Goal: Register for event/course

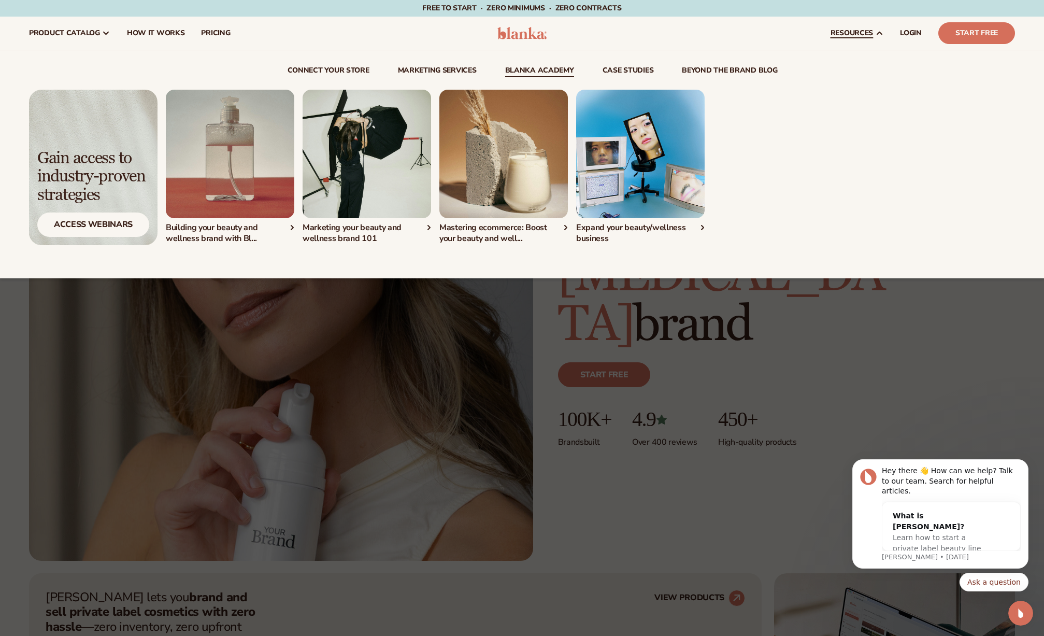
click at [561, 72] on link "Blanka Academy" at bounding box center [539, 72] width 69 height 10
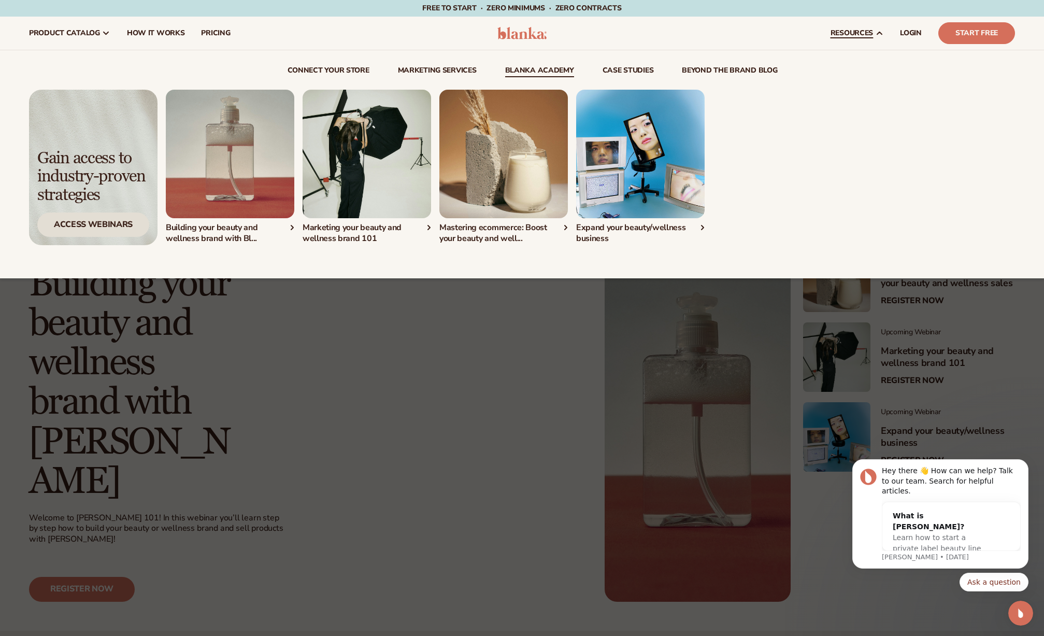
click at [95, 223] on div "Access Webinars" at bounding box center [93, 224] width 112 height 24
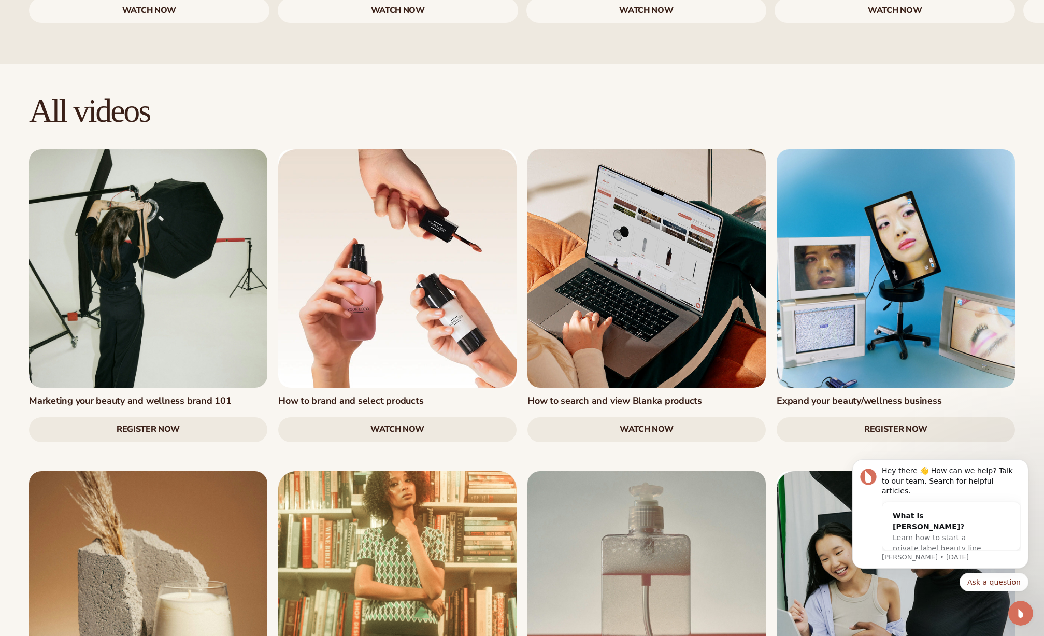
scroll to position [1172, 0]
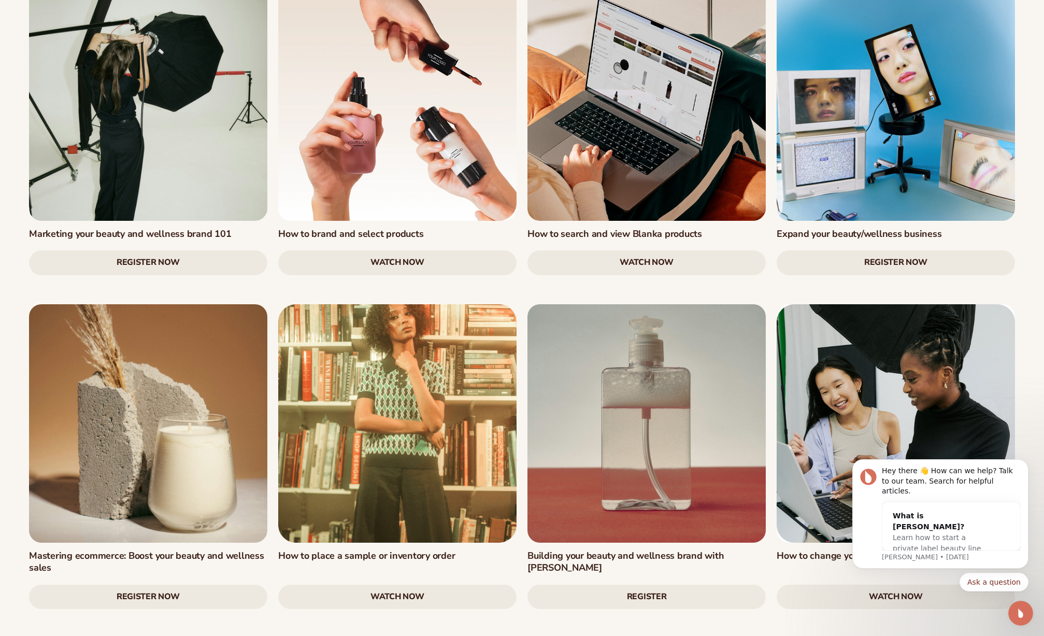
click at [409, 250] on link "watch now" at bounding box center [397, 262] width 238 height 25
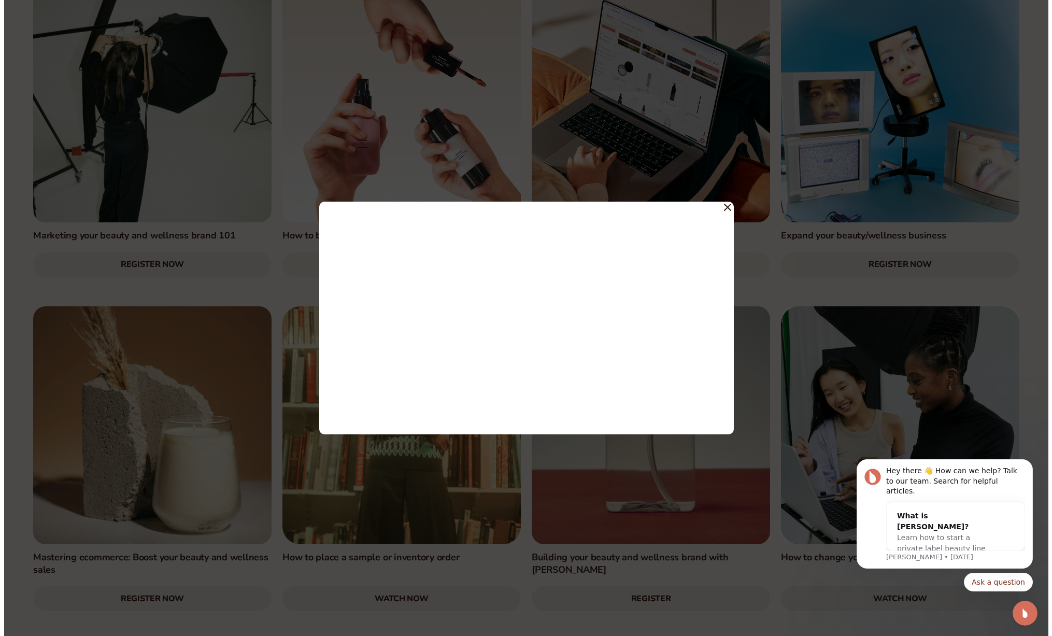
scroll to position [1174, 0]
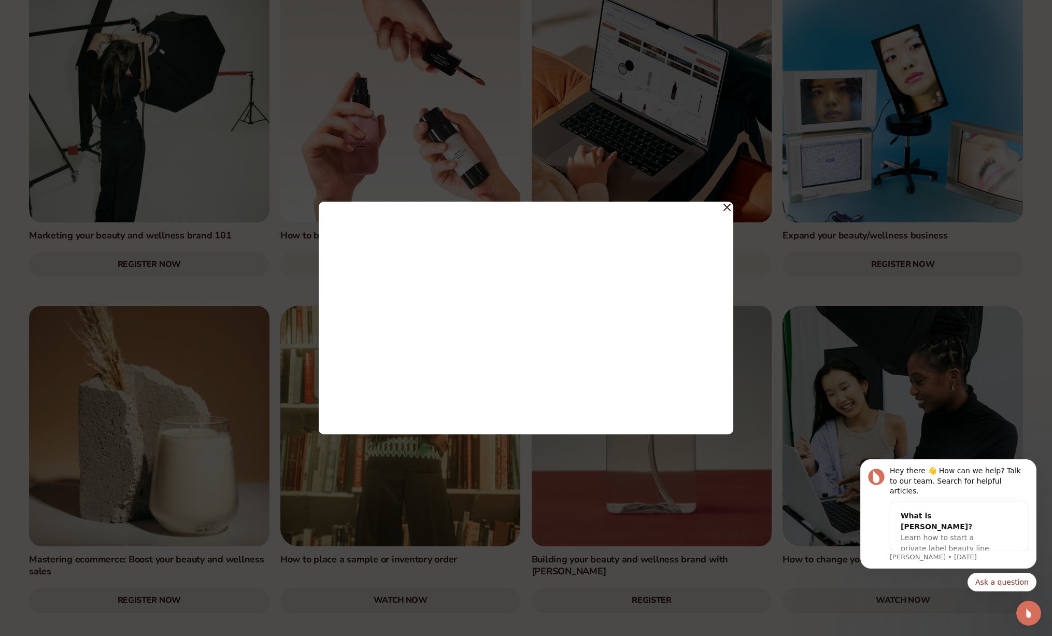
click at [730, 207] on icon at bounding box center [726, 207] width 7 height 7
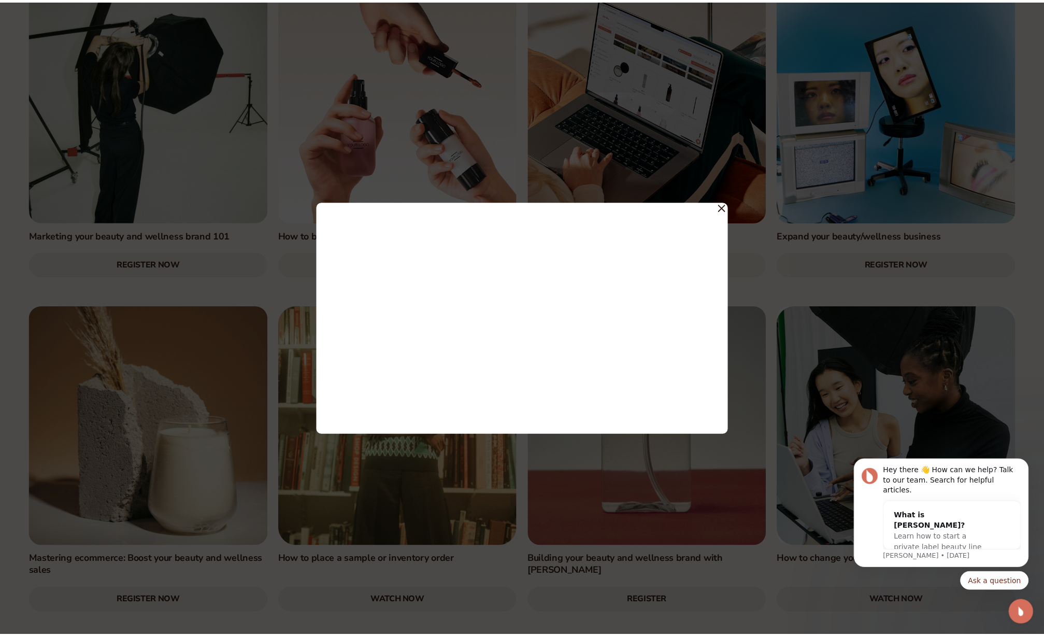
scroll to position [1172, 0]
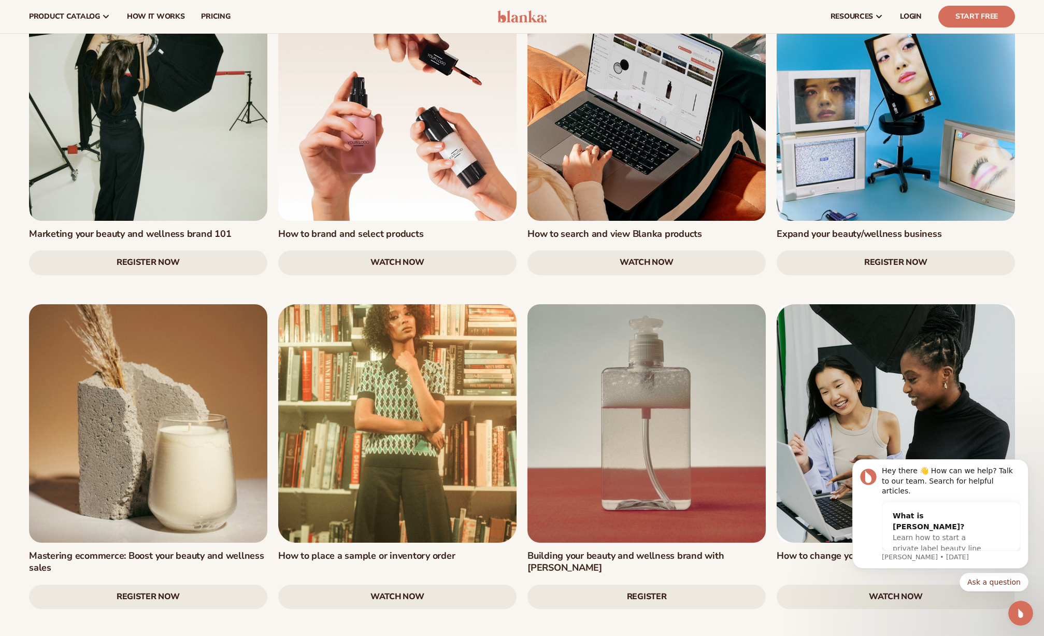
click at [191, 250] on link "Register Now" at bounding box center [148, 262] width 238 height 25
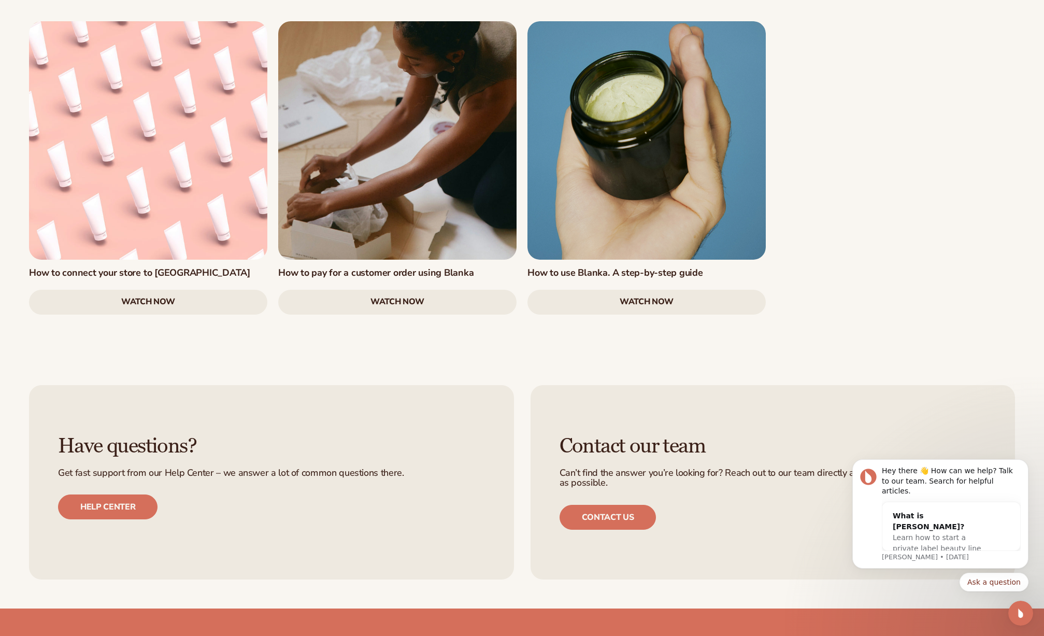
scroll to position [1968, 0]
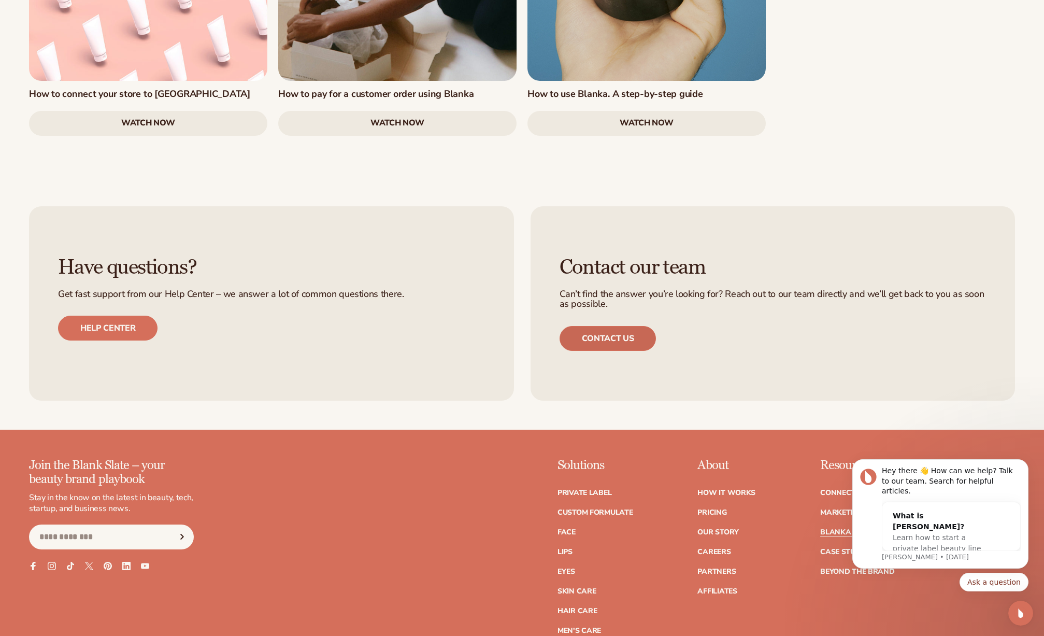
click at [621, 326] on link "Contact us" at bounding box center [608, 338] width 97 height 25
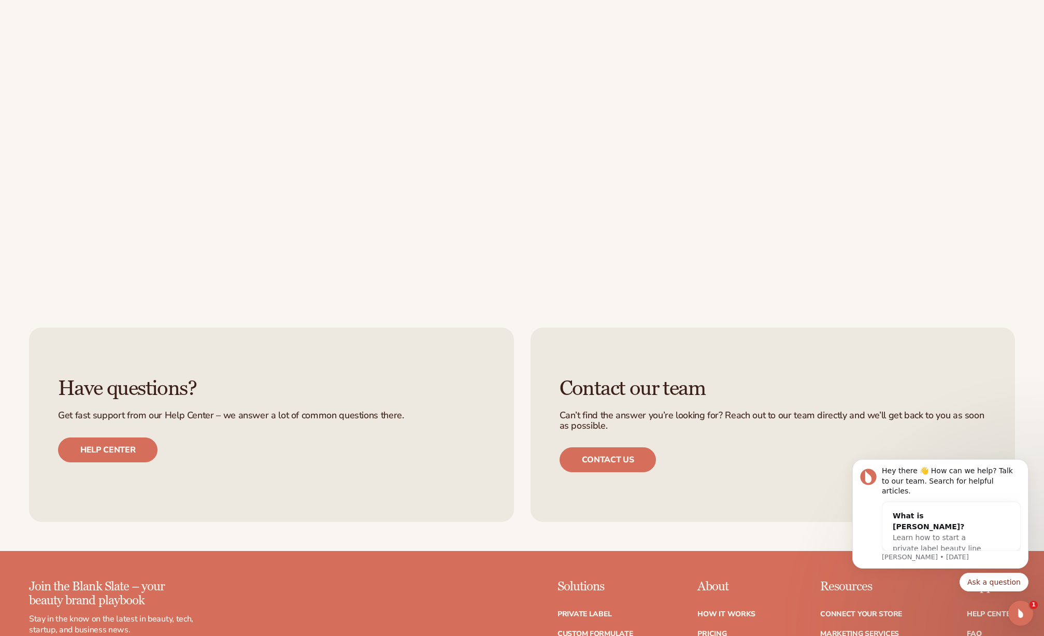
scroll to position [516, 0]
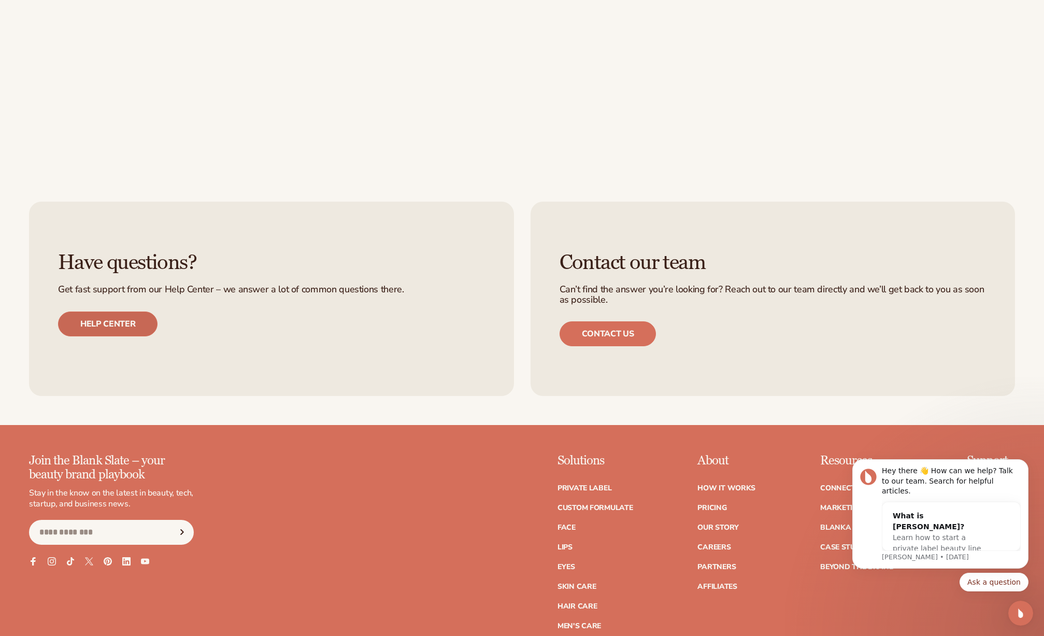
click at [124, 328] on link "Help center" at bounding box center [108, 323] width 100 height 25
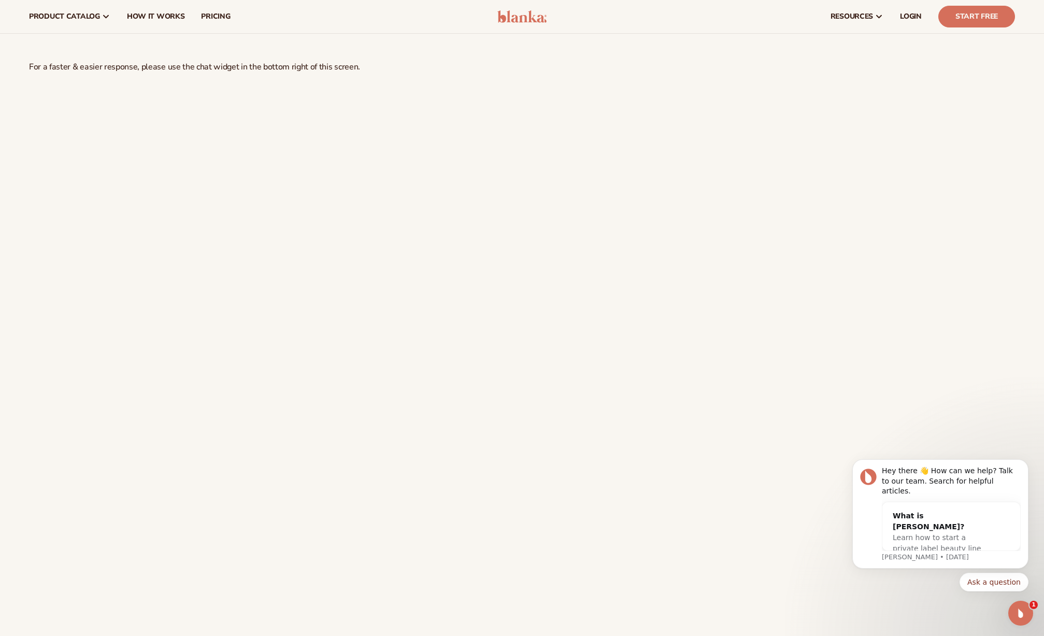
scroll to position [0, 0]
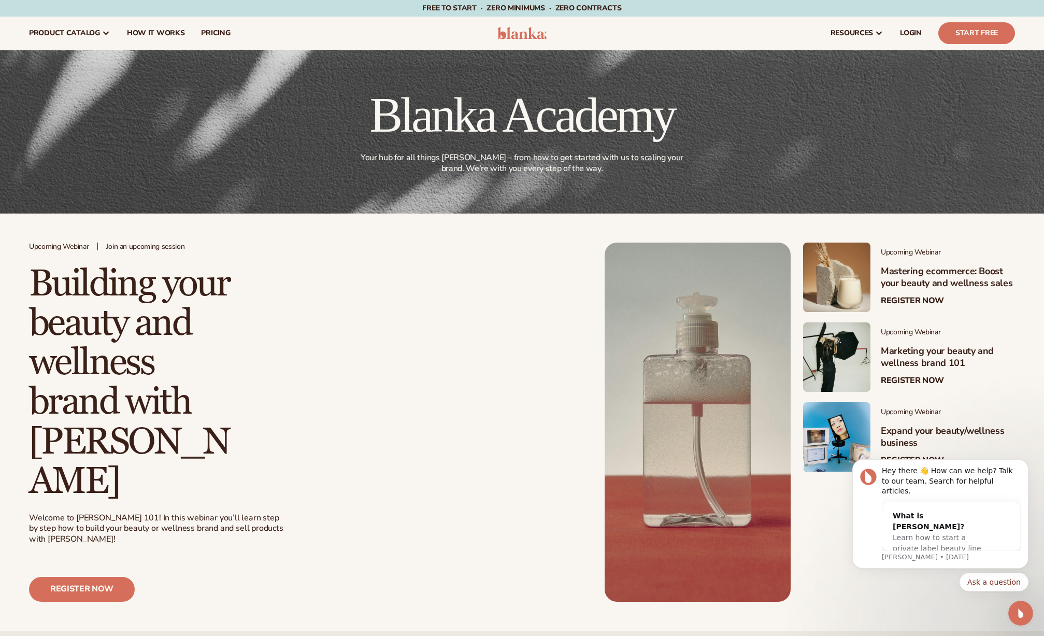
click at [490, 308] on div "Upcoming Webinar Join an upcoming session Building your beauty and wellness bra…" at bounding box center [311, 423] width 565 height 360
